Goal: Information Seeking & Learning: Learn about a topic

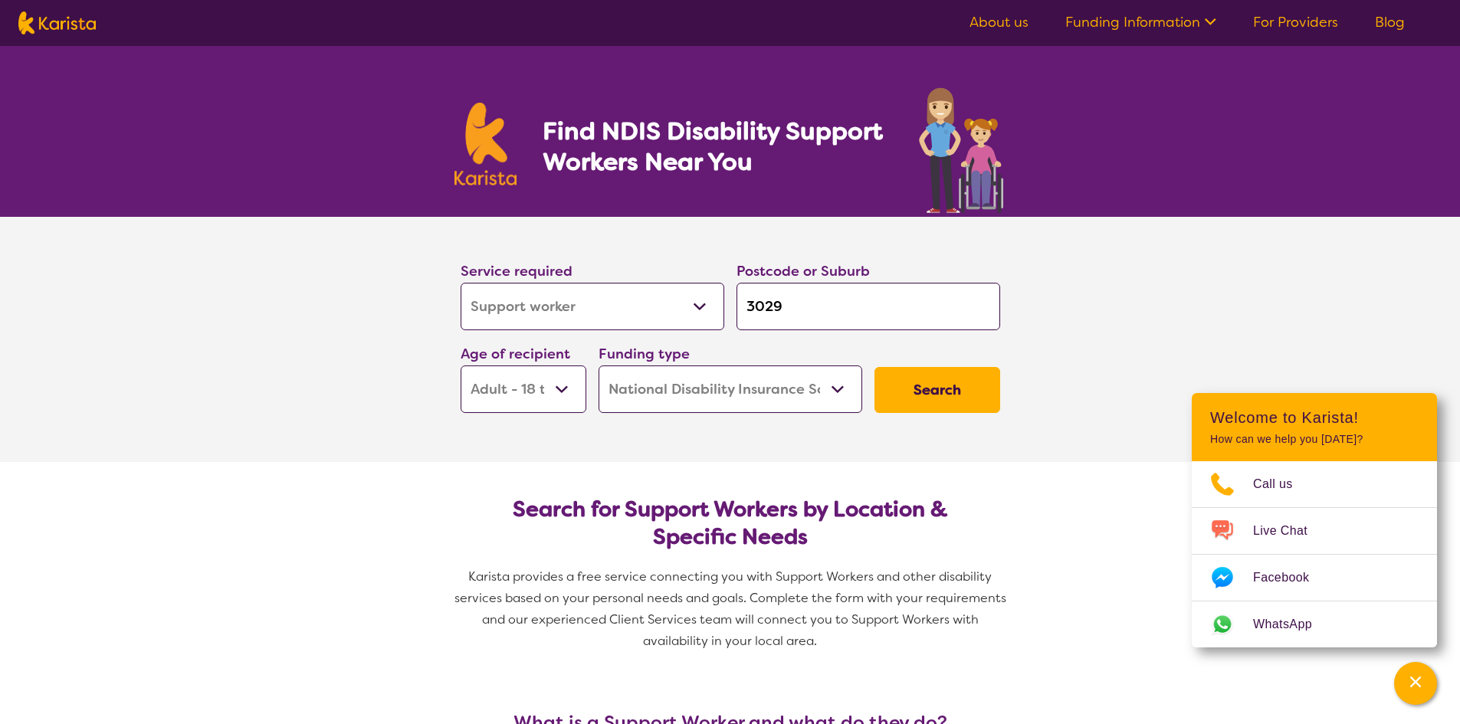
select select "Support worker"
select select "AD"
select select "NDIS"
select select "Support worker"
select select "AD"
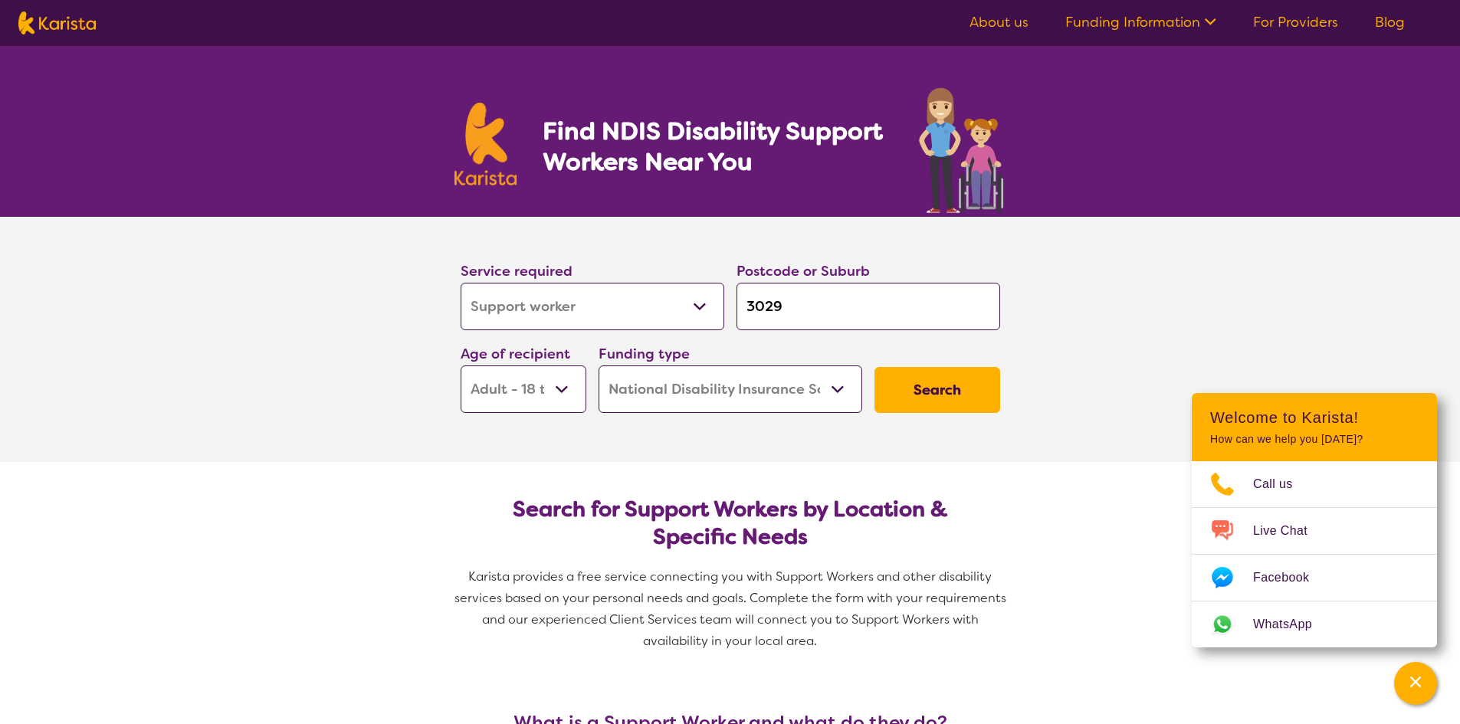
select select "NDIS"
click at [50, 21] on img at bounding box center [56, 22] width 77 height 23
select select "Support worker"
select select "AD"
select select "NDIS"
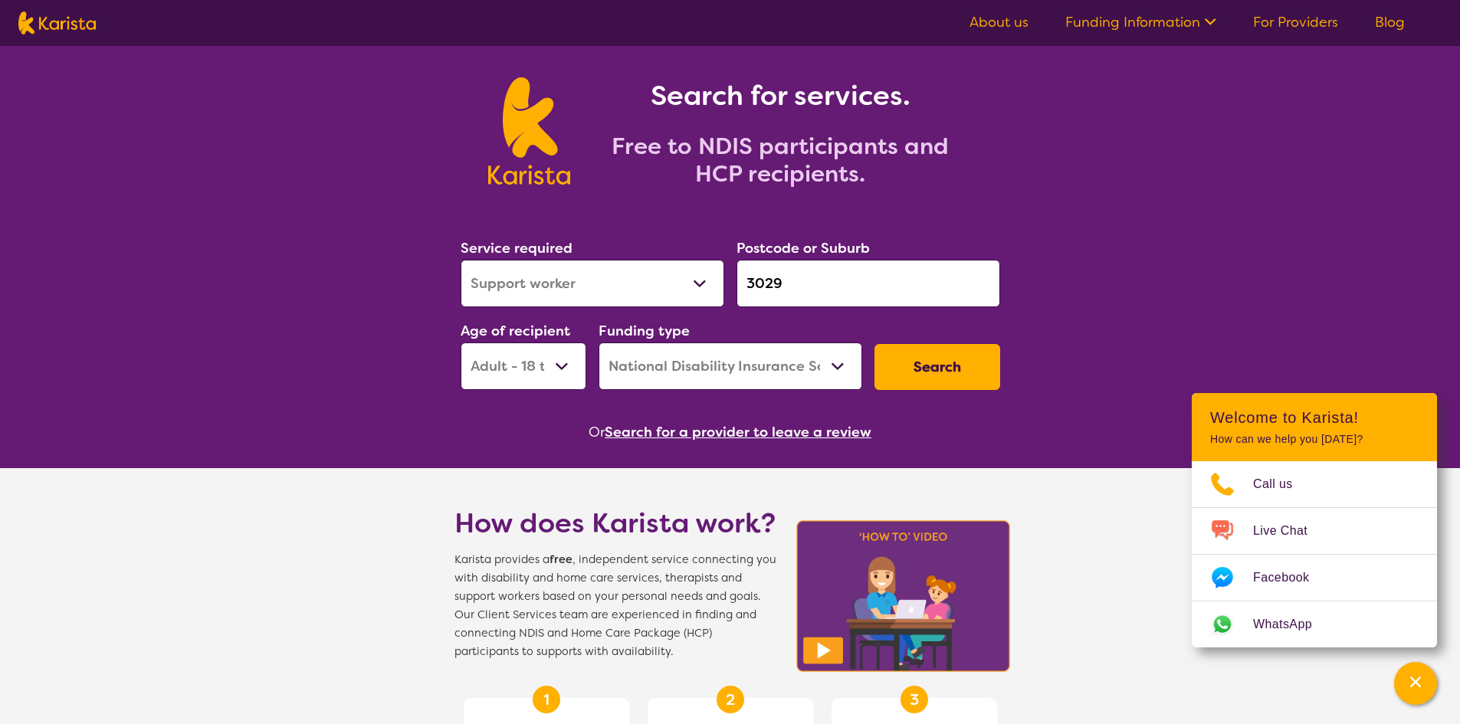
scroll to position [77, 0]
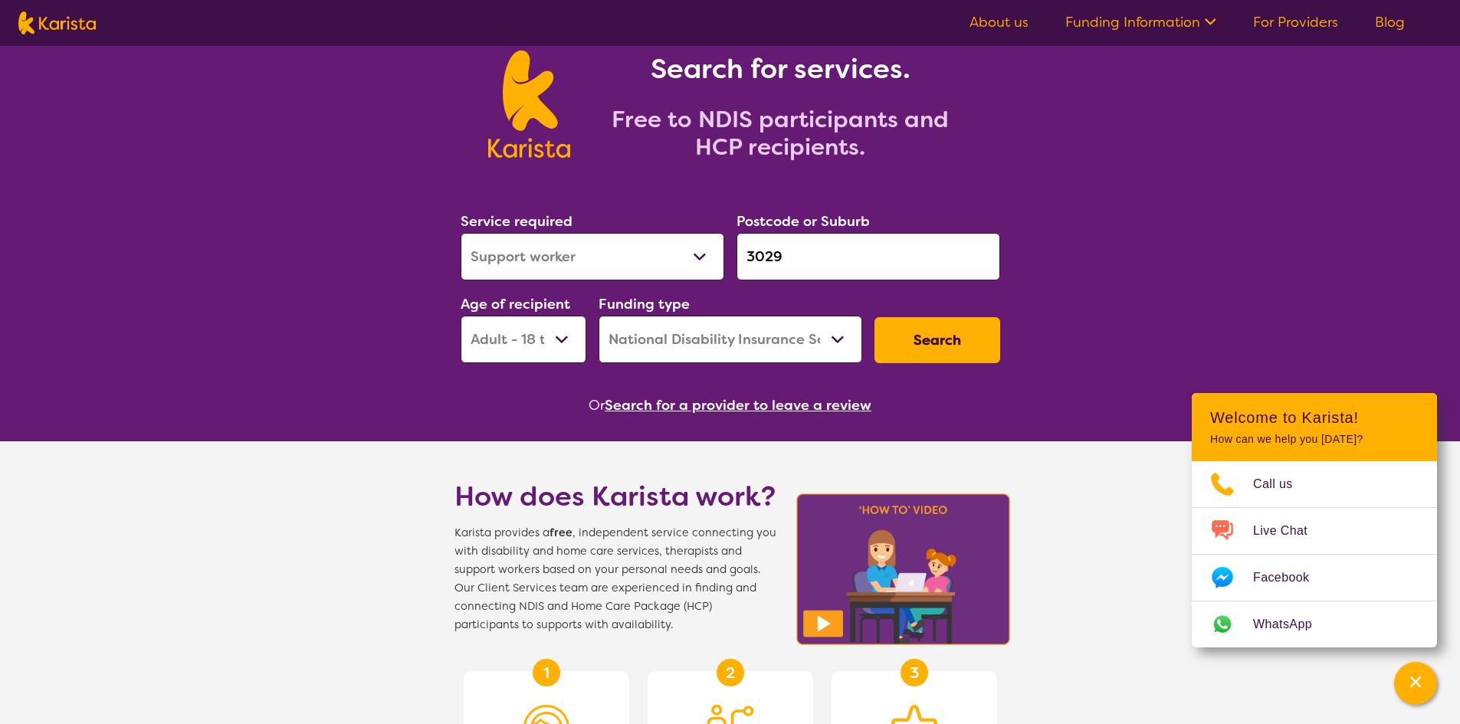
click at [821, 338] on select "Home Care Package (HCP) National Disability Insurance Scheme (NDIS) I don't know" at bounding box center [730, 340] width 264 height 48
click at [821, 339] on select "Home Care Package (HCP) National Disability Insurance Scheme (NDIS) I don't know" at bounding box center [730, 340] width 264 height 48
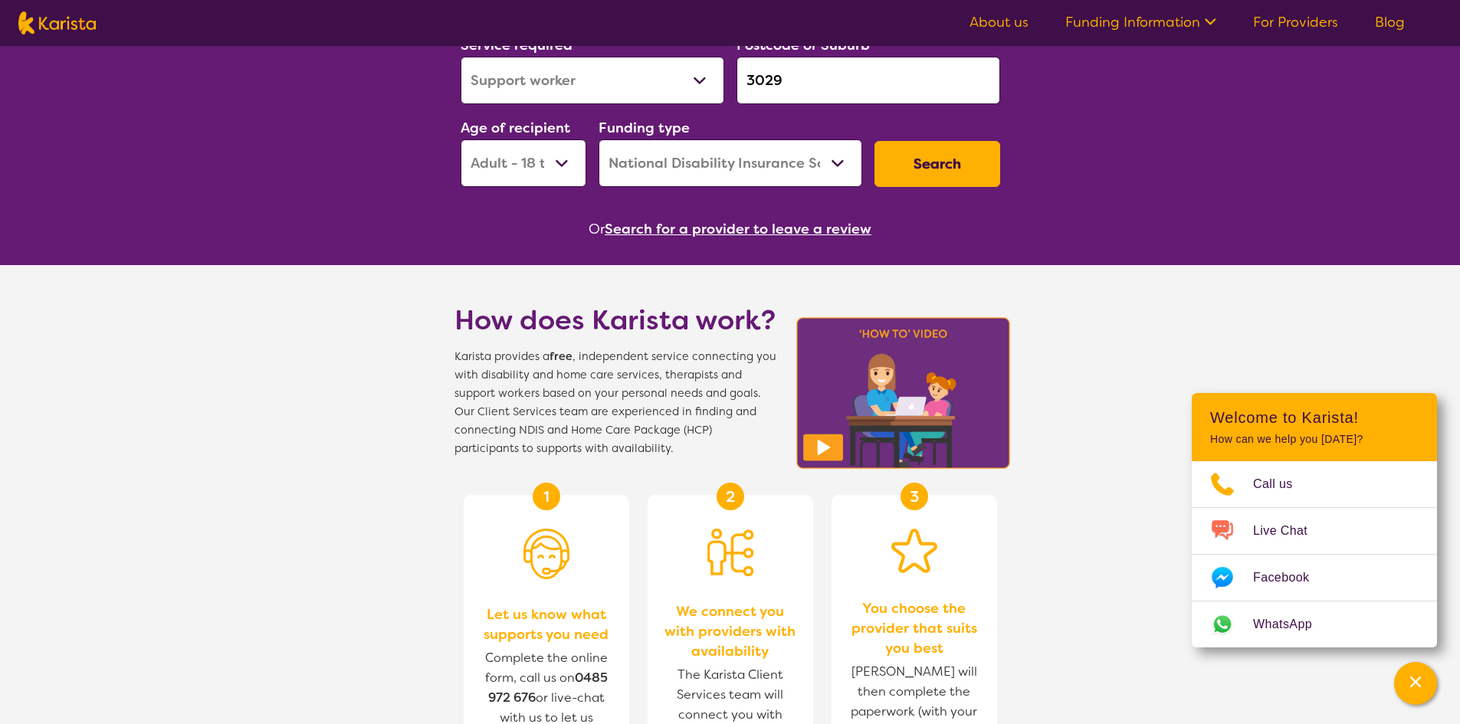
scroll to position [0, 0]
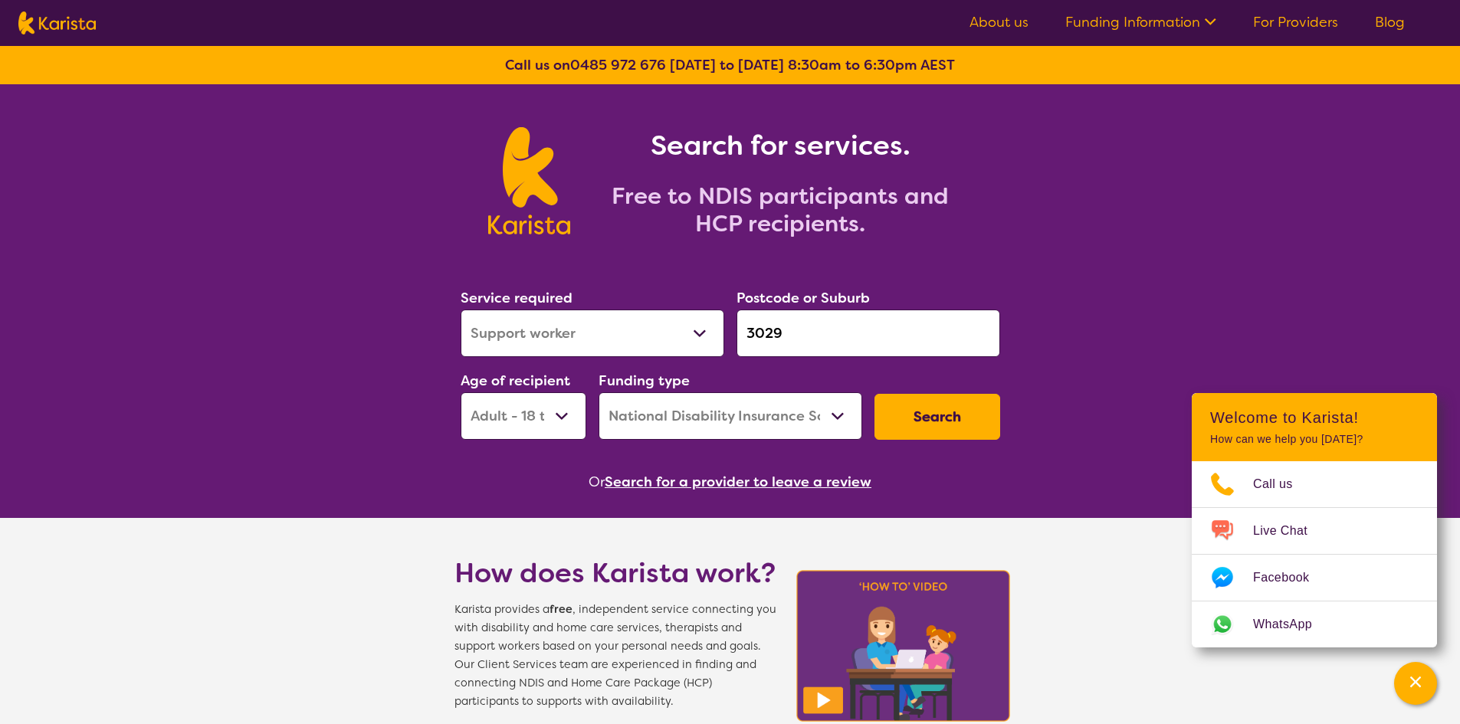
click at [1023, 25] on link "About us" at bounding box center [998, 22] width 59 height 18
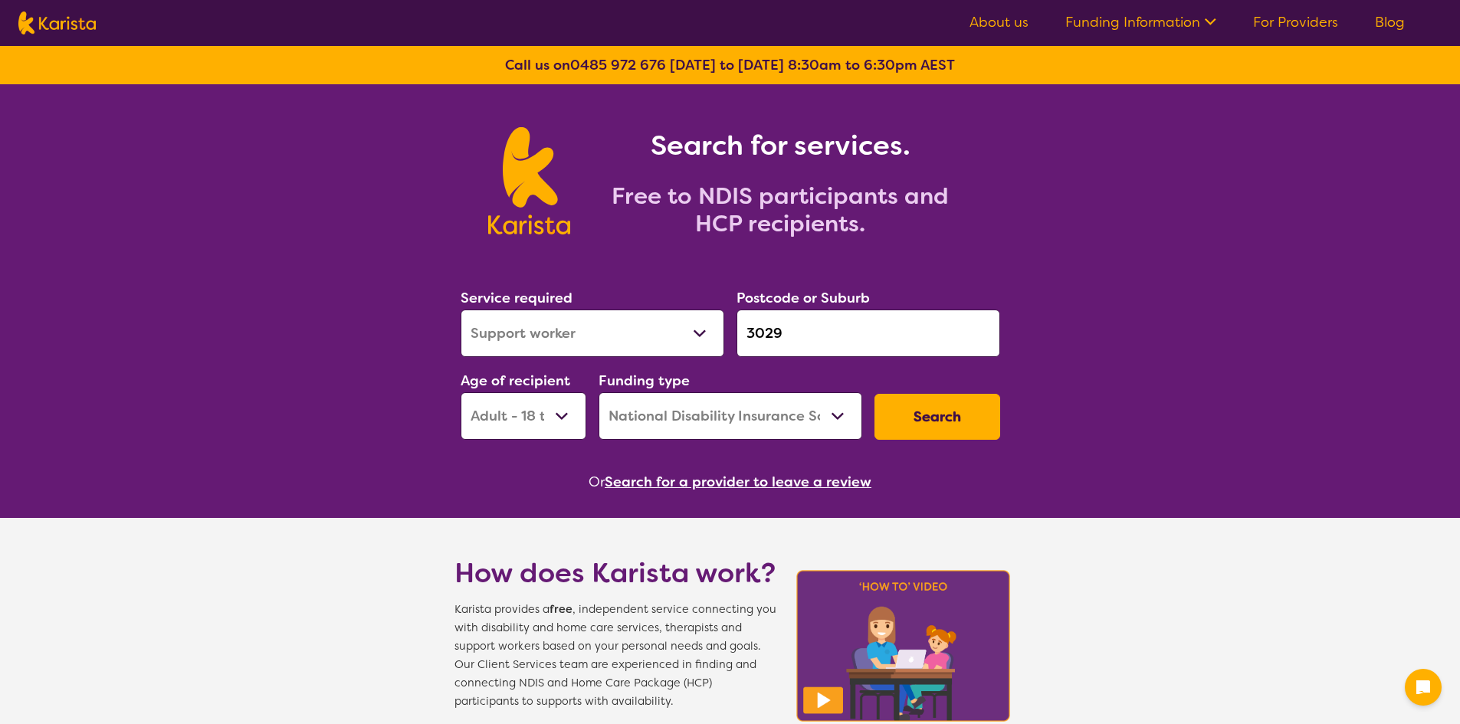
select select "Support worker"
select select "AD"
select select "NDIS"
